Goal: Participate in discussion: Engage in conversation with other users on a specific topic

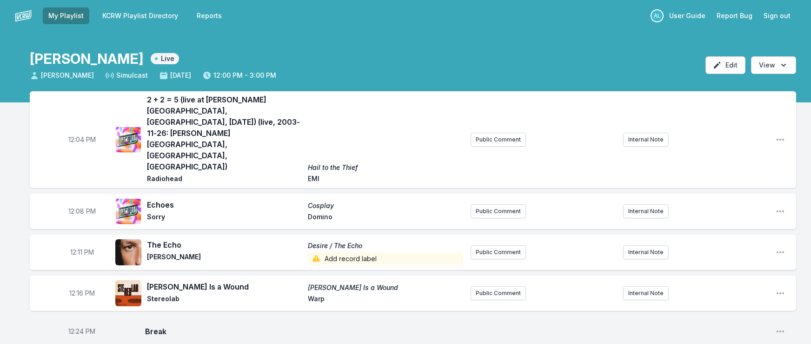
scroll to position [653, 0]
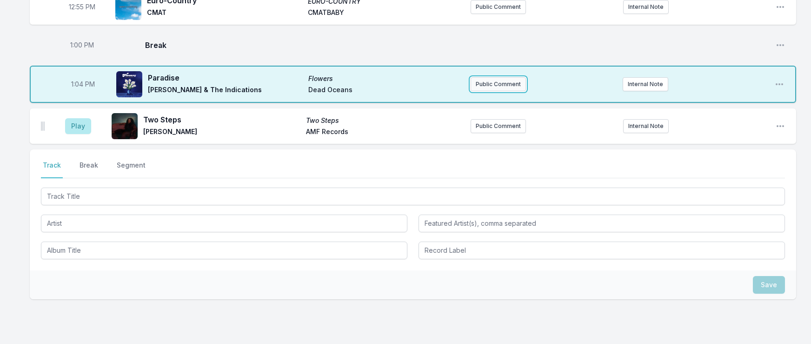
click at [516, 77] on button "Public Comment" at bounding box center [498, 84] width 55 height 14
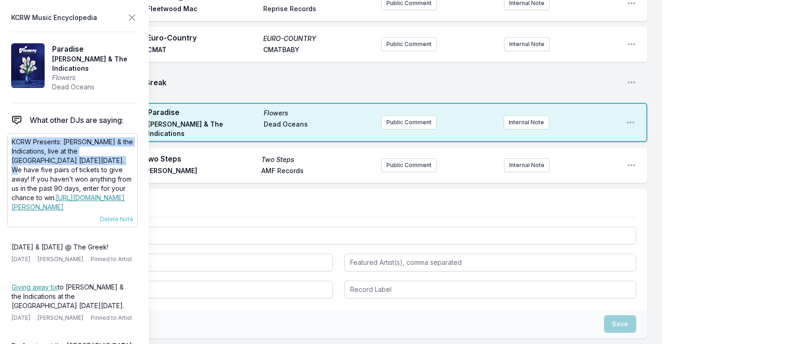
drag, startPoint x: 80, startPoint y: 160, endPoint x: 9, endPoint y: 141, distance: 73.1
click at [9, 141] on div "KCRW Presents: [PERSON_NAME] & the Indications, live at the [GEOGRAPHIC_DATA] […" at bounding box center [72, 180] width 130 height 94
drag, startPoint x: 84, startPoint y: 157, endPoint x: 7, endPoint y: 132, distance: 80.3
click at [7, 132] on aside "KCRW Music Encyclopedia Paradise [PERSON_NAME] & The Indications Flowers Dead O…" at bounding box center [74, 172] width 149 height 344
copy p "KCRW Presents: [PERSON_NAME] & the Indications, live at the [GEOGRAPHIC_DATA] […"
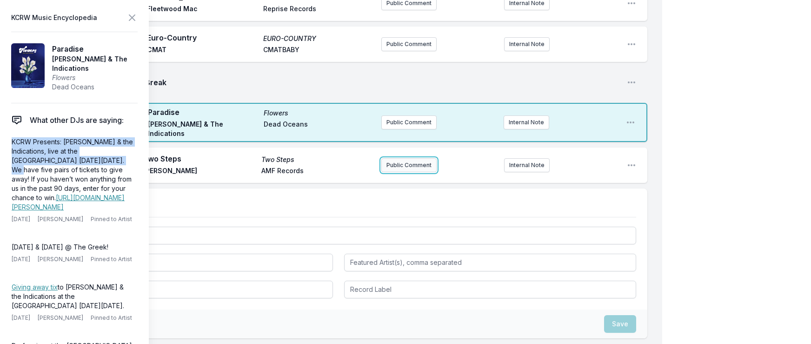
click at [428, 158] on button "Public Comment" at bounding box center [408, 165] width 55 height 14
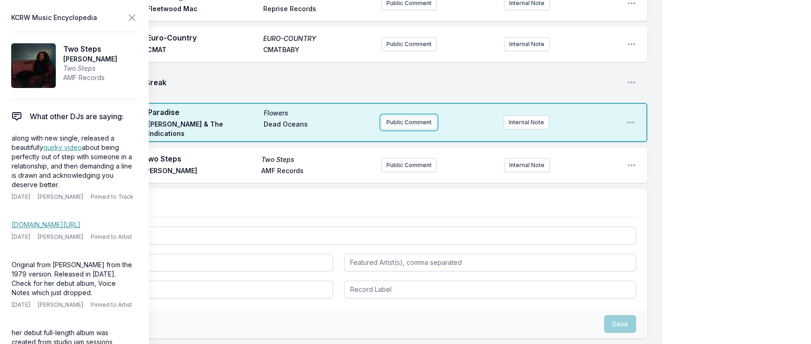
click at [412, 115] on button "Public Comment" at bounding box center [408, 122] width 55 height 14
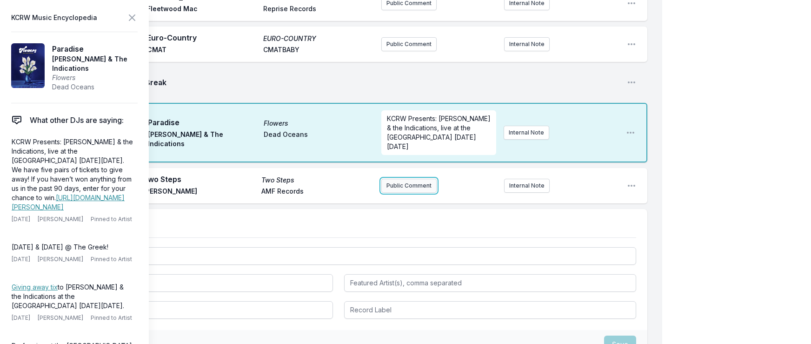
click at [397, 179] on button "Public Comment" at bounding box center [408, 186] width 55 height 14
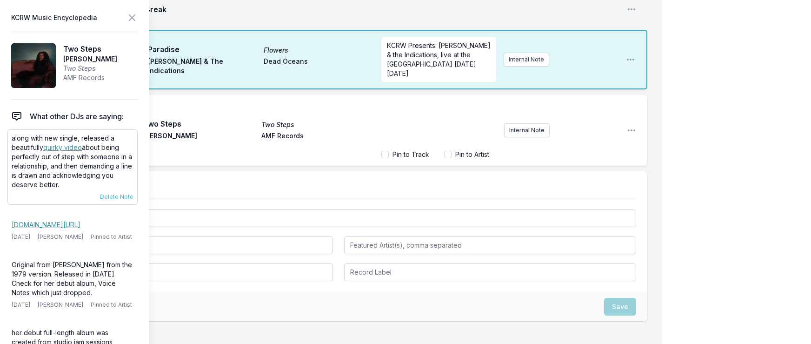
scroll to position [690, 0]
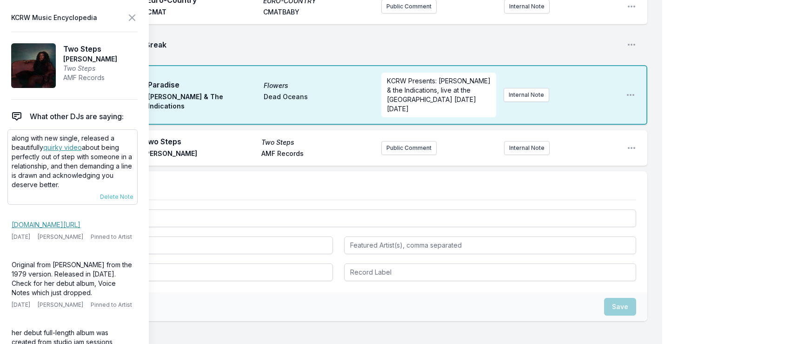
drag, startPoint x: 68, startPoint y: 184, endPoint x: 10, endPoint y: 134, distance: 76.5
click at [10, 134] on div "along with new single, released a beautifully quirky video about being perfectl…" at bounding box center [72, 166] width 130 height 75
copy p "along with new single, released a beautifully quirky video about being perfectl…"
click at [394, 130] on div "Play Two Steps Two Steps [PERSON_NAME] AMF Records Public Comment Internal Note…" at bounding box center [339, 147] width 618 height 35
click at [397, 141] on button "Public Comment" at bounding box center [408, 148] width 55 height 14
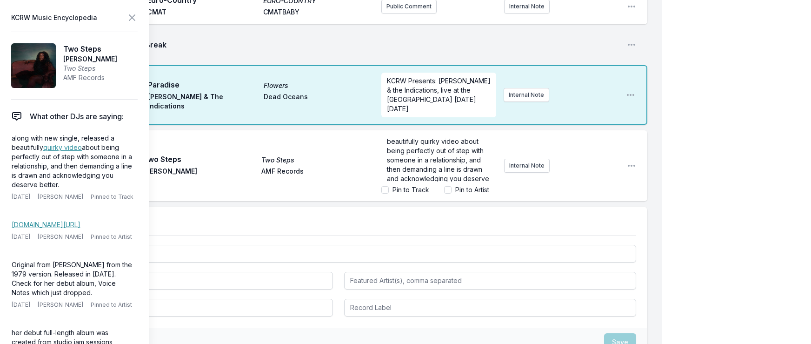
scroll to position [0, 0]
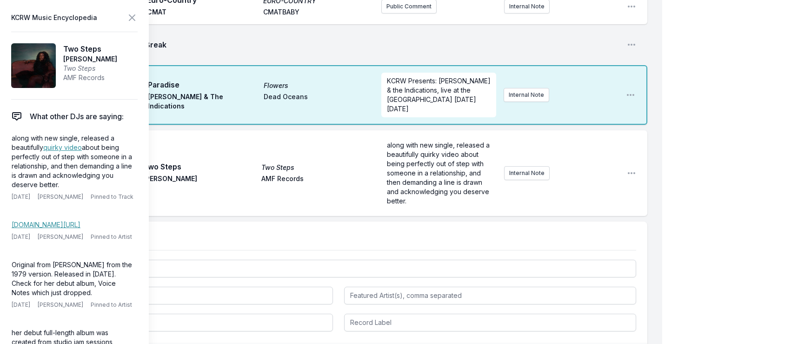
click at [330, 130] on div "Play Two Steps Two Steps [PERSON_NAME] AMF Records along with new single, relea…" at bounding box center [339, 173] width 618 height 86
click at [131, 15] on icon at bounding box center [132, 17] width 11 height 11
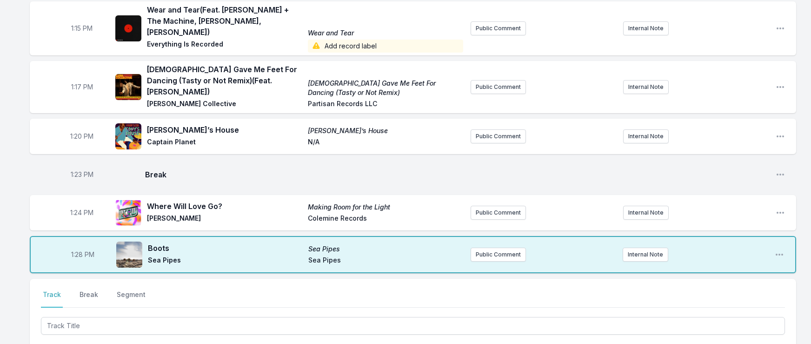
scroll to position [1012, 0]
